Goal: Find specific page/section: Find specific page/section

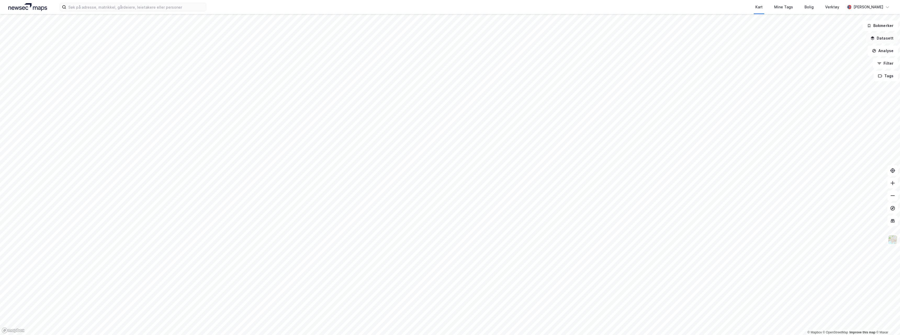
click at [884, 39] on button "Datasett" at bounding box center [882, 38] width 32 height 10
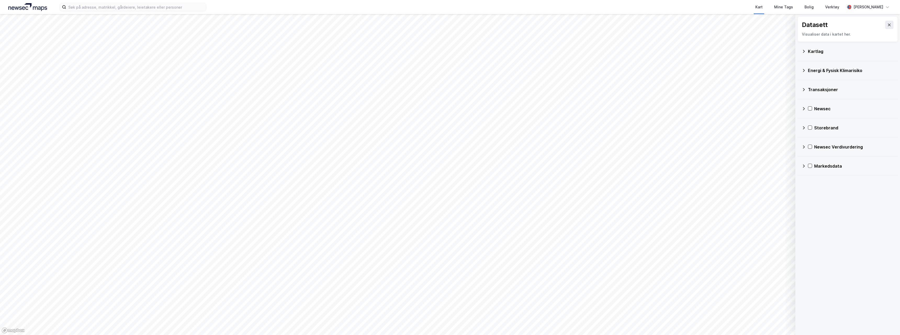
click at [803, 52] on icon at bounding box center [804, 51] width 4 height 4
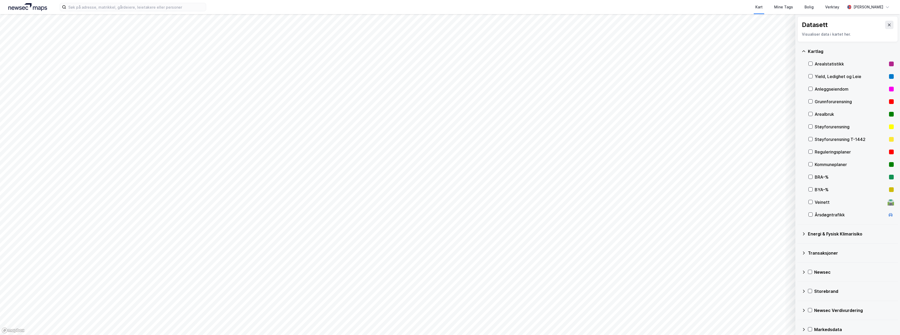
scroll to position [6, 0]
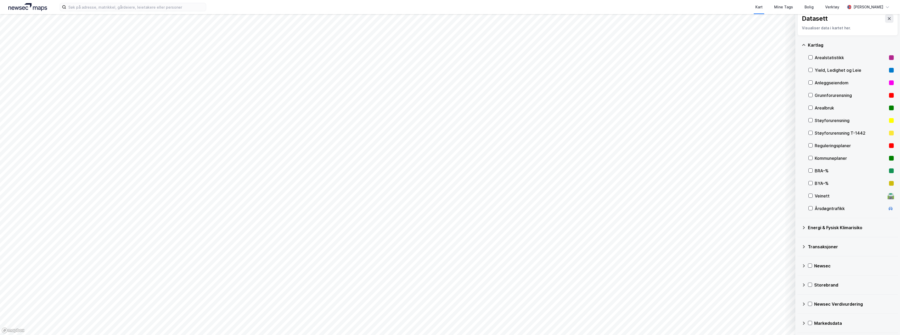
click at [808, 68] on div "[GEOGRAPHIC_DATA] Arealstatistikk Yield, Ledighet og Leie Anleggseiendom Grunnf…" at bounding box center [847, 127] width 100 height 182
click at [811, 69] on icon at bounding box center [811, 70] width 4 height 4
